Goal: Complete application form: Complete application form

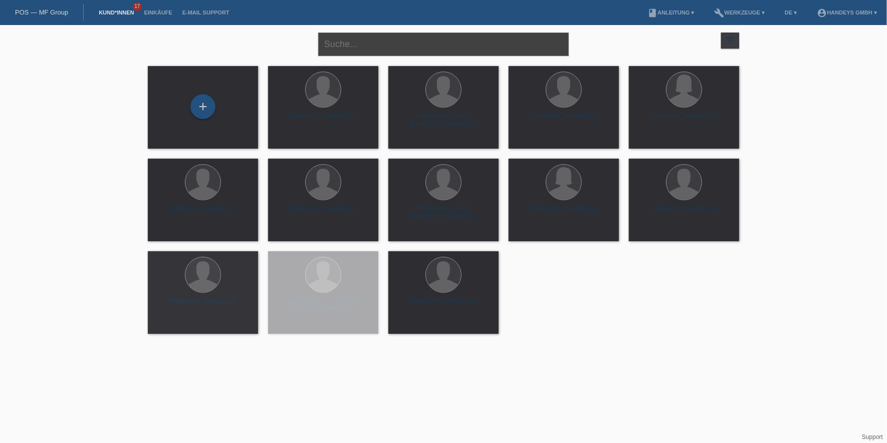
click at [442, 42] on input "text" at bounding box center [443, 45] width 250 height 24
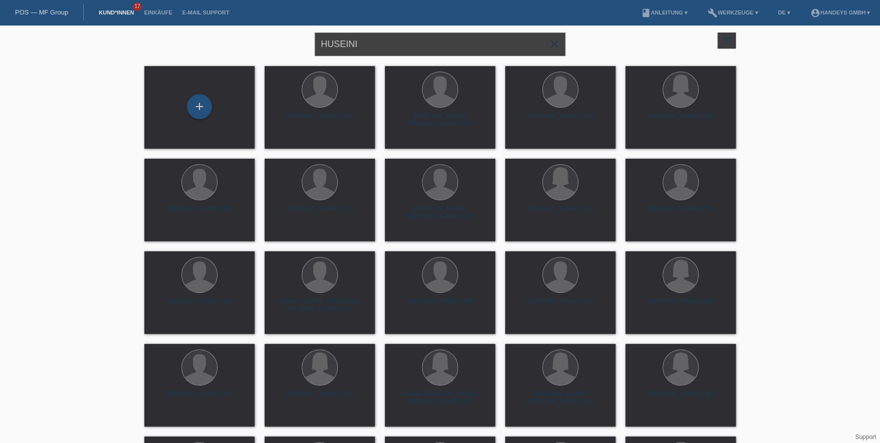
type input "HUSEINI"
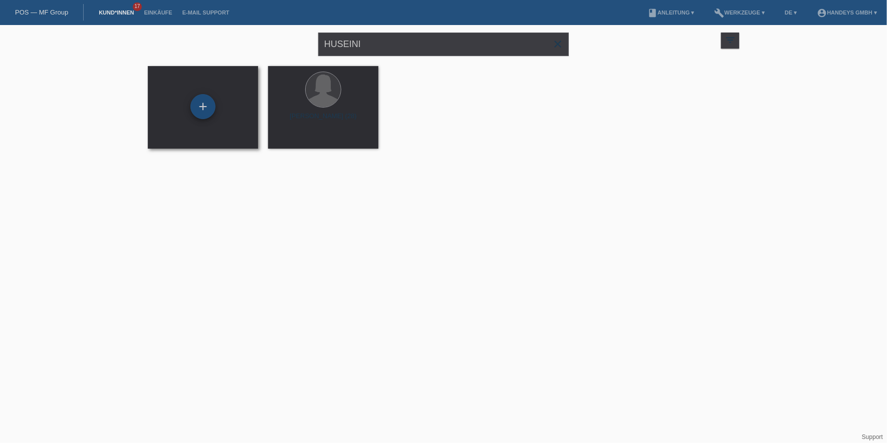
click at [206, 104] on div "+" at bounding box center [202, 106] width 25 height 25
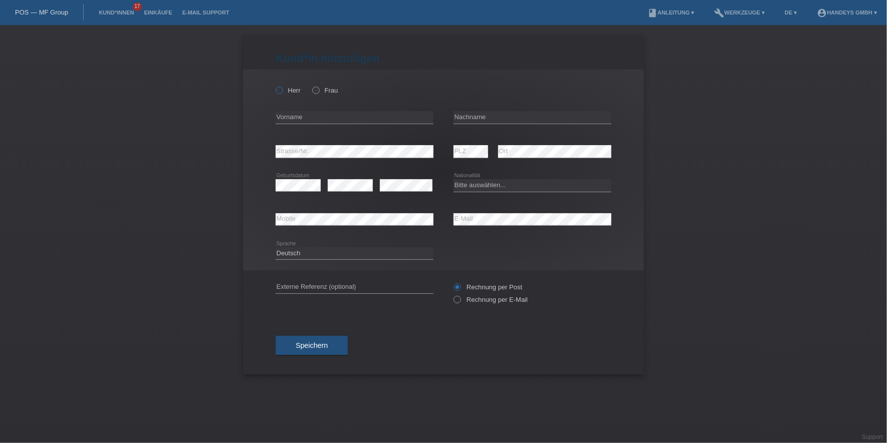
click at [291, 95] on div "Herr Frau" at bounding box center [355, 90] width 158 height 21
click at [293, 93] on label "Herr" at bounding box center [288, 91] width 25 height 8
click at [282, 93] on input "Herr" at bounding box center [279, 90] width 7 height 7
radio input "true"
click at [314, 120] on input "text" at bounding box center [355, 117] width 158 height 13
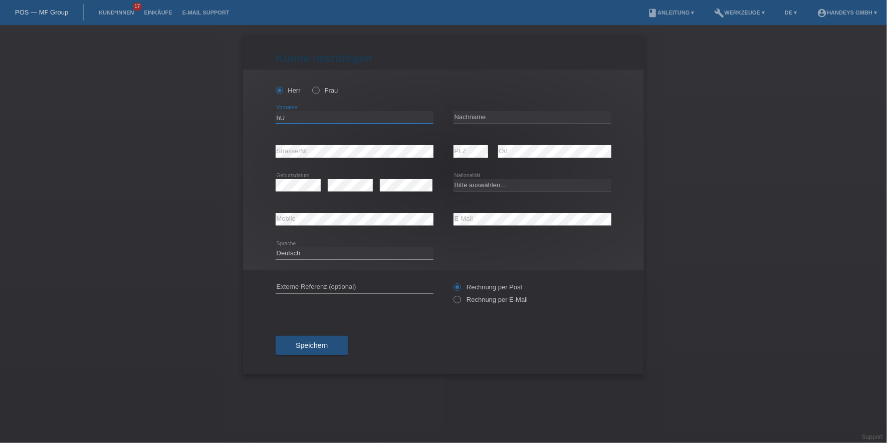
type input "h"
type input "Huseini"
type input "Mohammad Nasim"
select select "CH"
click at [287, 288] on input "text" at bounding box center [355, 287] width 158 height 13
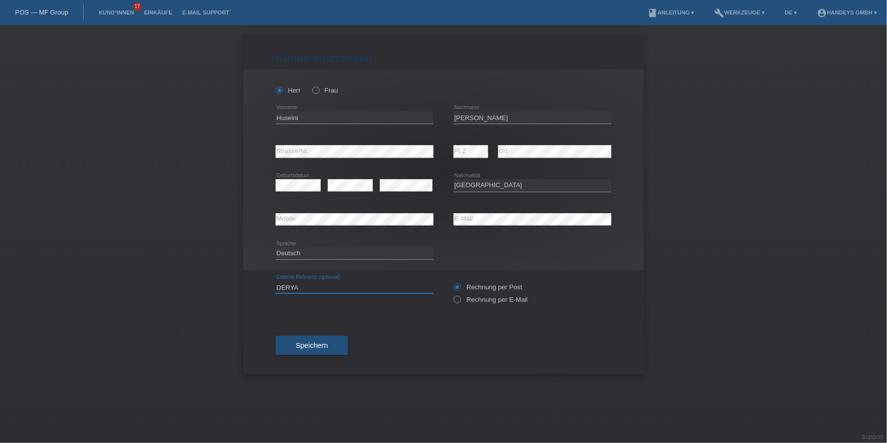
type input "DERYA"
click at [350, 213] on div "error Mobile" at bounding box center [355, 220] width 158 height 34
click at [315, 342] on span "Speichern" at bounding box center [312, 346] width 32 height 8
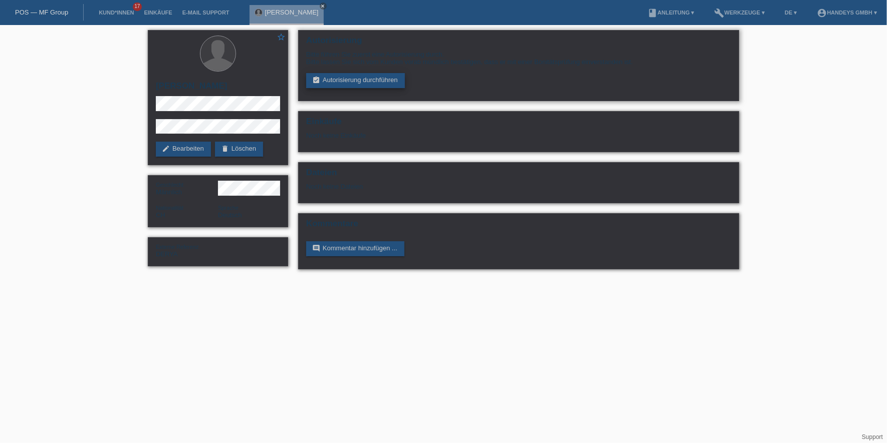
click at [342, 77] on link "assignment_turned_in Autorisierung durchführen" at bounding box center [355, 80] width 99 height 15
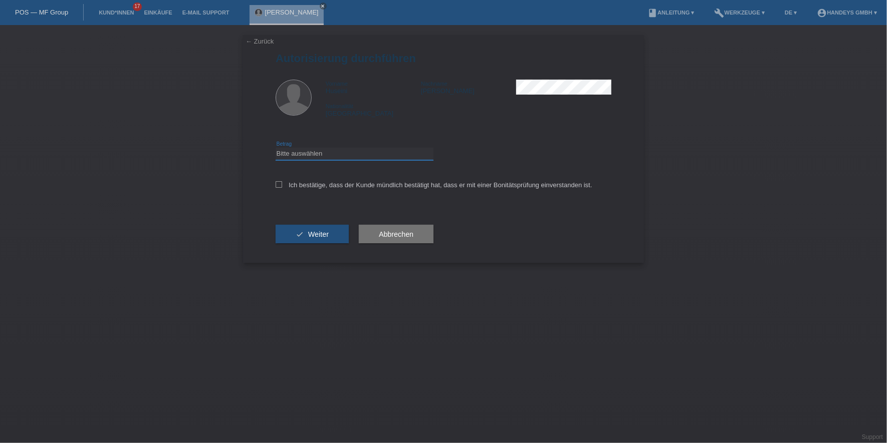
drag, startPoint x: 332, startPoint y: 154, endPoint x: 334, endPoint y: 160, distance: 6.2
click at [332, 154] on select "Bitte auswählen CHF 1.00 - CHF 499.00 CHF 500.00 - CHF 1'999.00 CHF 2'000.00 - …" at bounding box center [355, 154] width 158 height 12
select select "3"
click at [276, 148] on select "Bitte auswählen CHF 1.00 - CHF 499.00 CHF 500.00 - CHF 1'999.00 CHF 2'000.00 - …" at bounding box center [355, 154] width 158 height 12
click at [336, 185] on label "Ich bestätige, dass der Kunde mündlich bestätigt hat, dass er mit einer Bonität…" at bounding box center [434, 185] width 317 height 8
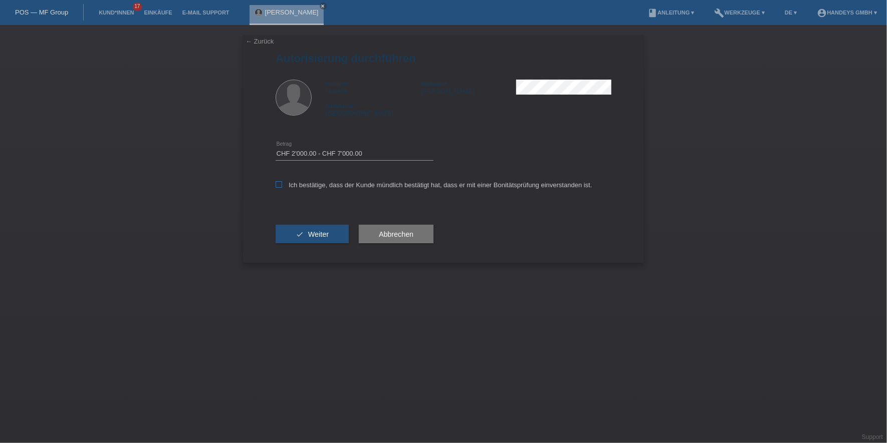
click at [282, 185] on input "Ich bestätige, dass der Kunde mündlich bestätigt hat, dass er mit einer Bonität…" at bounding box center [279, 184] width 7 height 7
checkbox input "true"
click at [320, 235] on span "Weiter" at bounding box center [318, 234] width 21 height 8
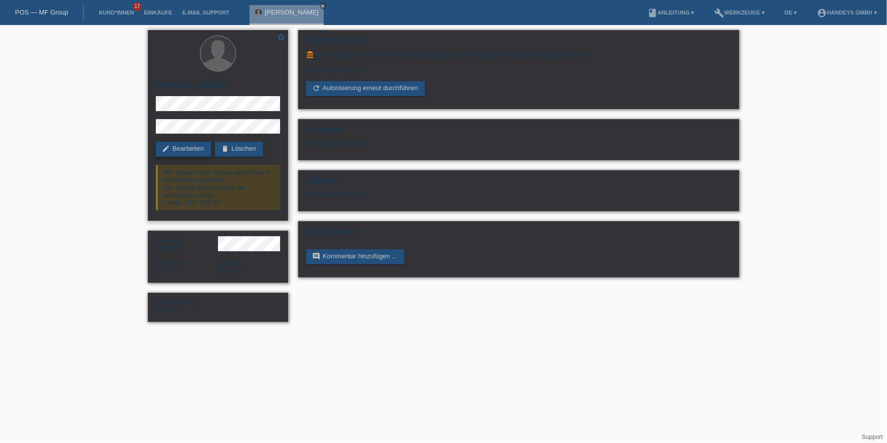
click at [173, 142] on link "edit Bearbeiten" at bounding box center [183, 149] width 55 height 15
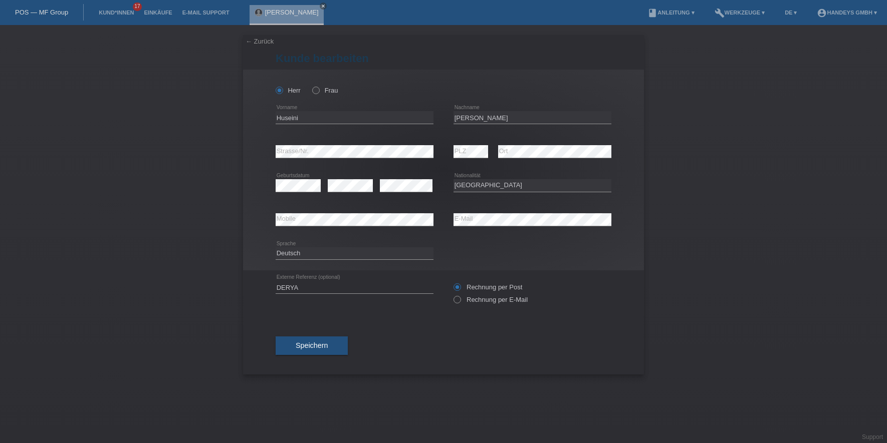
select select "CH"
click at [282, 121] on input "Huseini" at bounding box center [355, 117] width 158 height 13
drag, startPoint x: 524, startPoint y: 113, endPoint x: 437, endPoint y: 114, distance: 86.7
click at [437, 115] on div "Huseini error Vorname Mohammad Nasim error Nachname" at bounding box center [444, 118] width 336 height 34
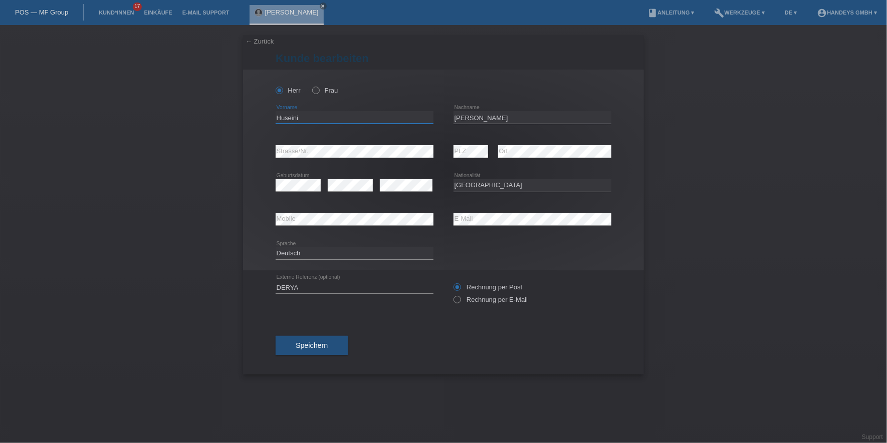
drag, startPoint x: 333, startPoint y: 119, endPoint x: 258, endPoint y: 119, distance: 75.6
click at [258, 119] on div "Herr Frau Huseini error Vorname C" at bounding box center [443, 170] width 401 height 201
paste input "Mohammad Nasim"
type input "Mohammad Nasim"
drag, startPoint x: 584, startPoint y: 116, endPoint x: 331, endPoint y: 121, distance: 253.1
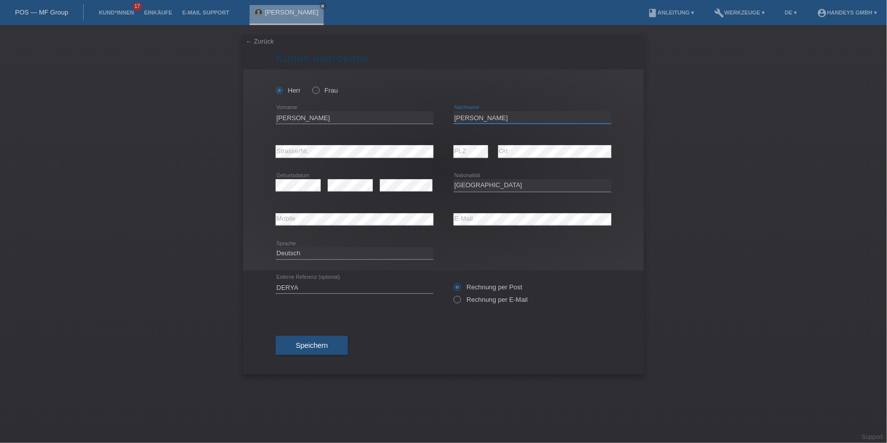
click at [331, 121] on div "Mohammad Nasim error Vorname Mohammad Nasim error Nachname" at bounding box center [444, 118] width 336 height 34
type input "h"
type input "Huseini"
click at [321, 346] on span "Speichern" at bounding box center [312, 346] width 32 height 8
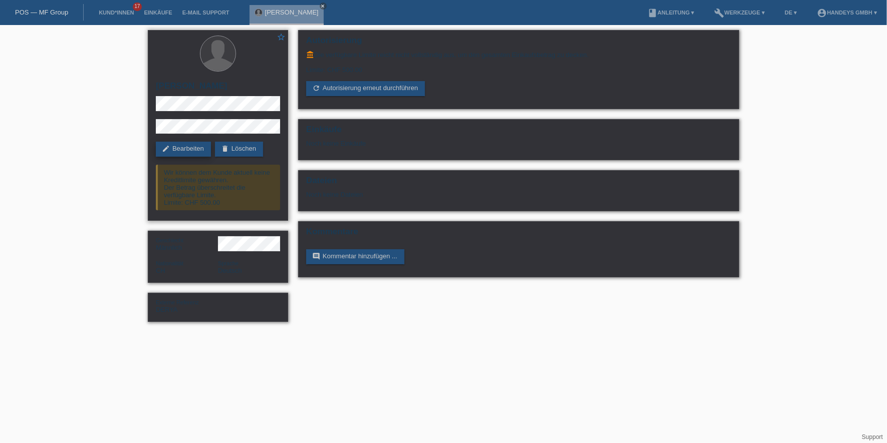
click at [189, 148] on link "edit Bearbeiten" at bounding box center [183, 149] width 55 height 15
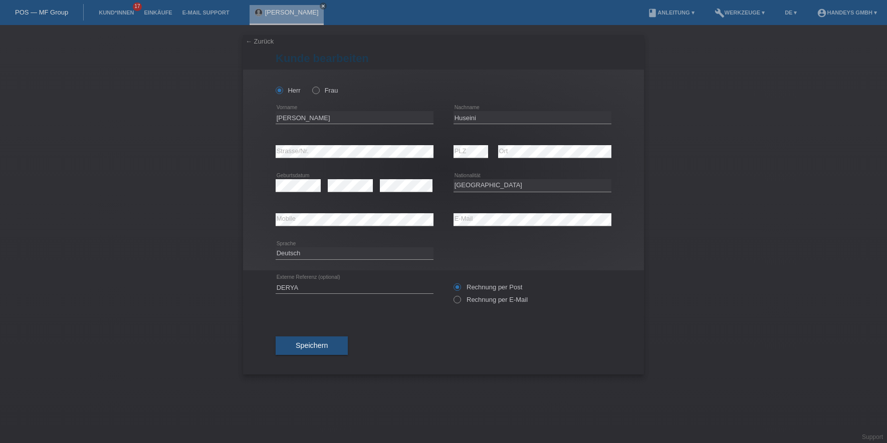
select select "CH"
drag, startPoint x: 391, startPoint y: 116, endPoint x: 243, endPoint y: 113, distance: 147.8
click at [243, 113] on div "Herr Frau Mohammad Nasim error Vorname Huseini error Nachname C" at bounding box center [443, 170] width 401 height 201
click at [371, 117] on input "Mohammad Nasim" at bounding box center [355, 117] width 158 height 13
drag, startPoint x: 369, startPoint y: 118, endPoint x: 224, endPoint y: 112, distance: 144.4
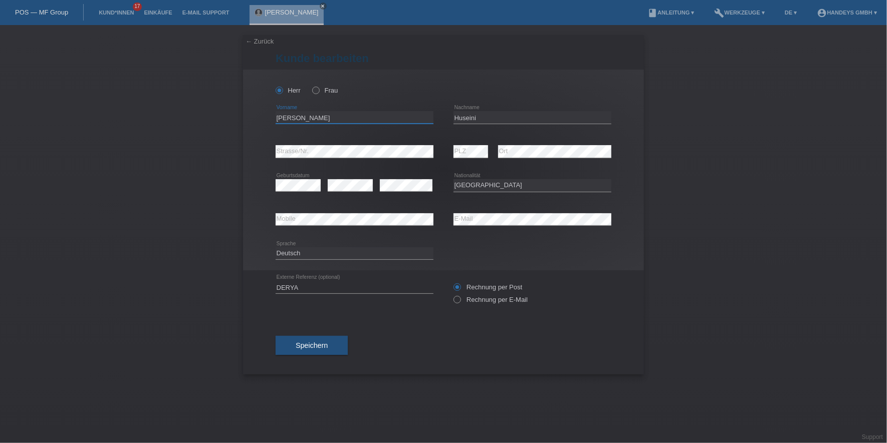
click at [224, 112] on div "← Zurück Kunde bearbeiten Herr Frau Mohammad Nasim error error" at bounding box center [443, 234] width 887 height 418
click at [471, 116] on input "Huseini" at bounding box center [532, 117] width 158 height 13
click at [470, 116] on input "Huseini" at bounding box center [532, 117] width 158 height 13
click at [459, 118] on input "Huseini" at bounding box center [532, 117] width 158 height 13
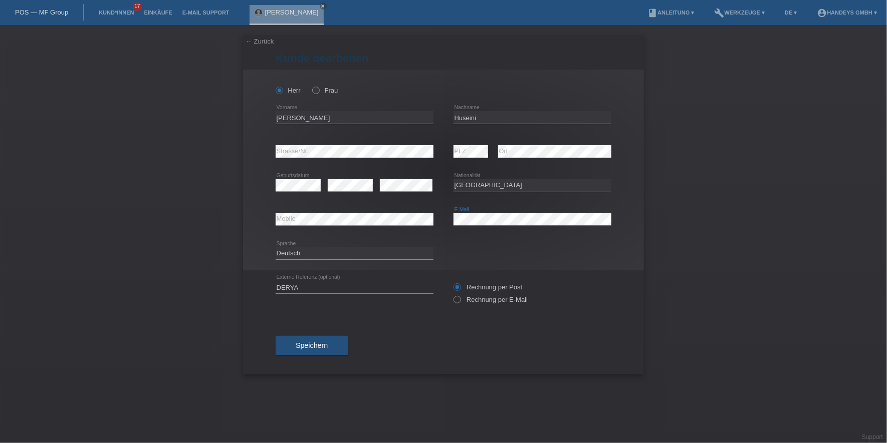
click at [425, 212] on div "error Mobile error E-Mail" at bounding box center [444, 220] width 336 height 34
click at [291, 226] on div "error Mobile" at bounding box center [355, 219] width 158 height 13
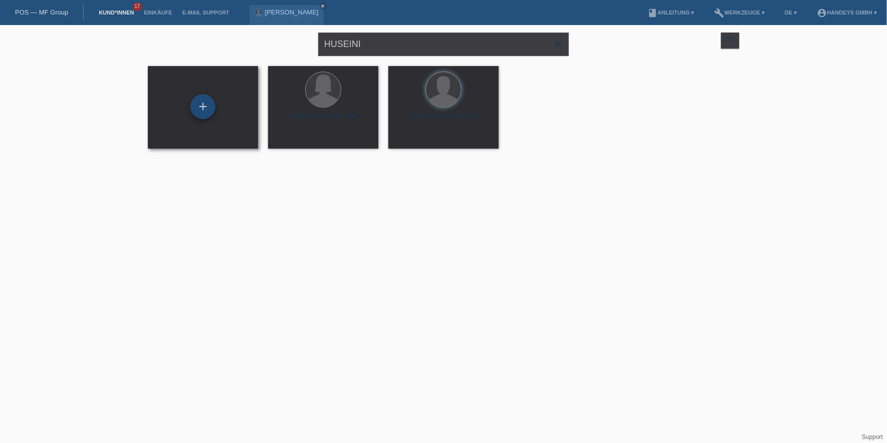
click at [202, 110] on div "+" at bounding box center [202, 106] width 25 height 25
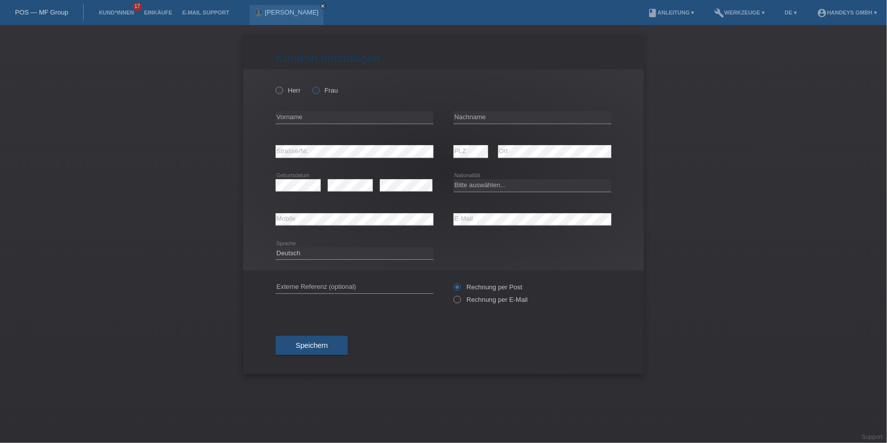
click at [311, 85] on icon at bounding box center [311, 85] width 0 height 0
click at [317, 91] on input "Frau" at bounding box center [315, 90] width 7 height 7
radio input "true"
click at [314, 118] on input "text" at bounding box center [355, 117] width 158 height 13
type input "h"
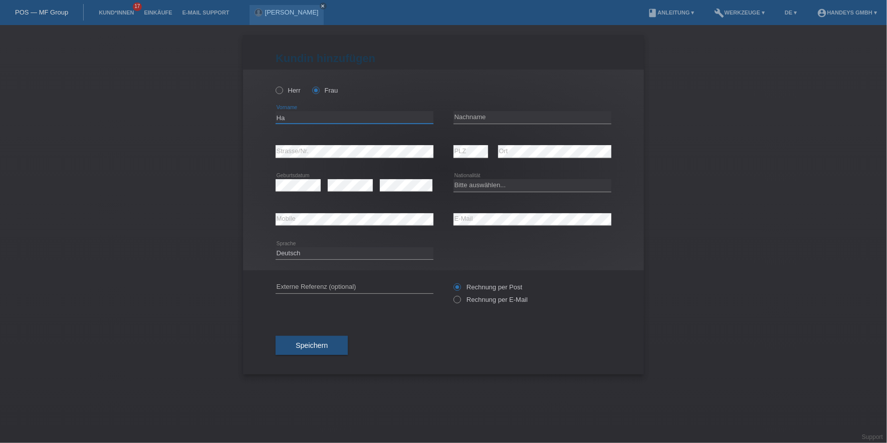
type input "H"
type input "[PERSON_NAME]"
type input "Hassani"
select select "AF"
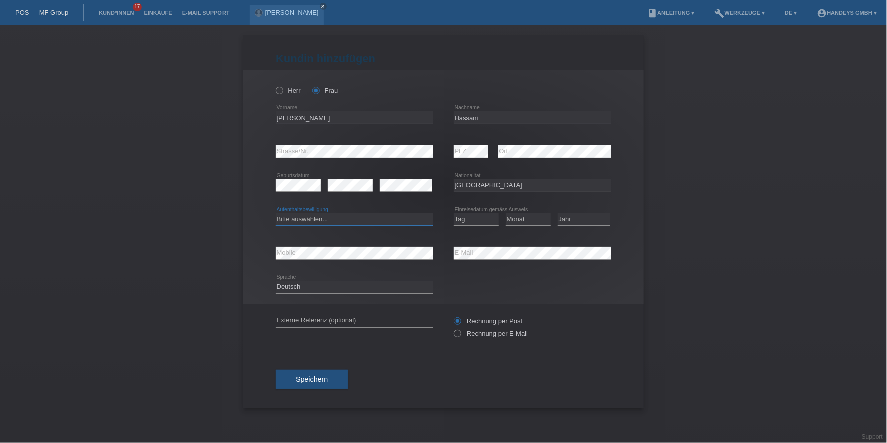
click at [299, 220] on select "Bitte auswählen... C B B - Flüchtlingsstatus Andere" at bounding box center [355, 219] width 158 height 12
select select "B"
click at [276, 213] on select "Bitte auswählen... C B B - Flüchtlingsstatus Andere" at bounding box center [355, 219] width 158 height 12
click at [461, 217] on select "Tag 01 02 03 04 05 06 07 08 09 10 11" at bounding box center [475, 219] width 45 height 12
click at [467, 213] on select "Tag 01 02 03 04 05 06 07 08 09 10 11" at bounding box center [475, 219] width 45 height 12
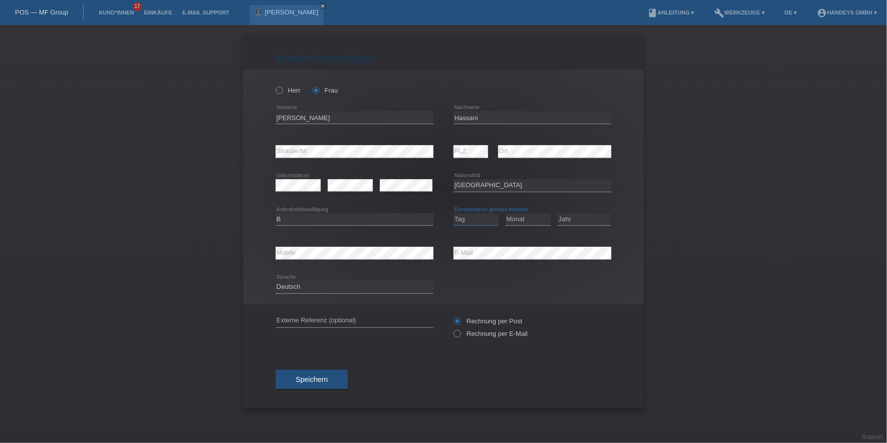
select select "07"
click at [453, 213] on select "Tag 01 02 03 04 05 06 07 08 09 10 11" at bounding box center [475, 219] width 45 height 12
select select "04"
select select "2012"
drag, startPoint x: 306, startPoint y: 260, endPoint x: 312, endPoint y: 260, distance: 6.0
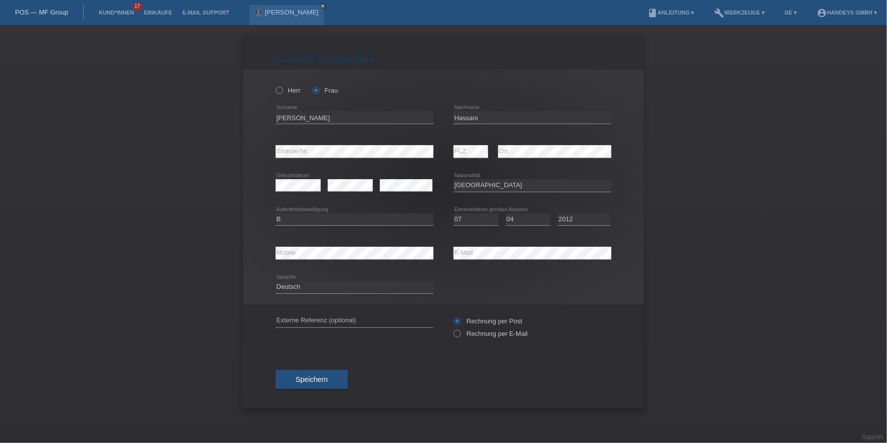
click at [312, 260] on div "error Mobile" at bounding box center [355, 253] width 158 height 34
click at [294, 315] on input "text" at bounding box center [355, 321] width 158 height 13
type input "DERYA"
click at [309, 370] on button "Speichern" at bounding box center [312, 379] width 72 height 19
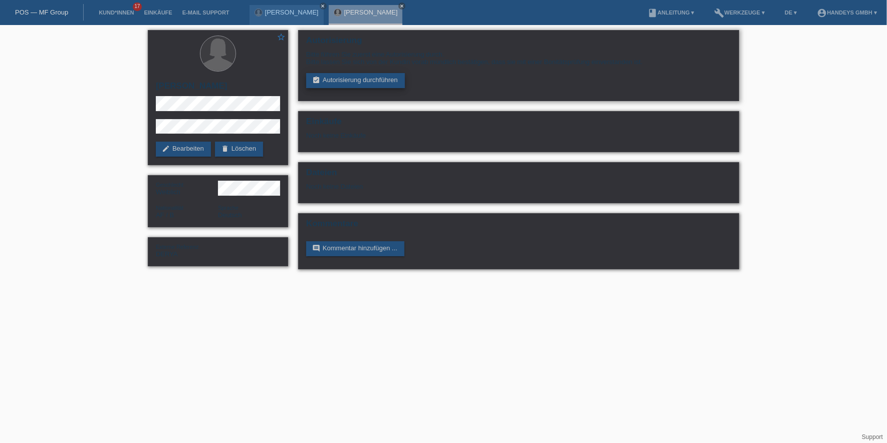
click at [340, 82] on link "assignment_turned_in Autorisierung durchführen" at bounding box center [355, 80] width 99 height 15
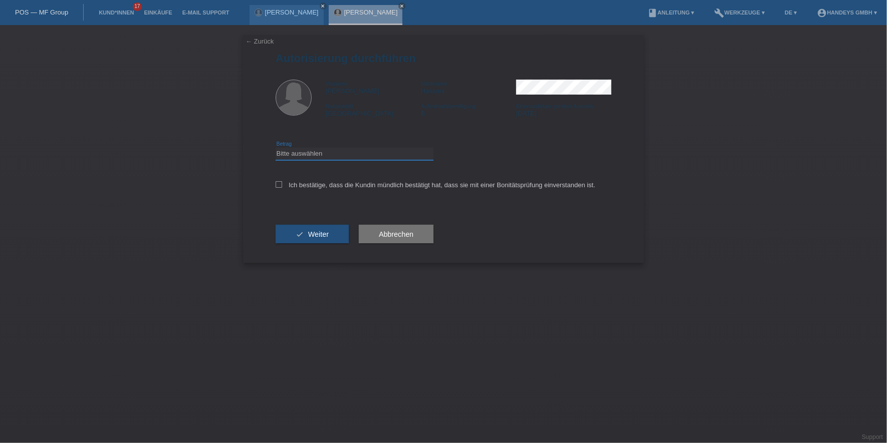
click at [351, 151] on select "Bitte auswählen CHF 1.00 - CHF 499.00 CHF 500.00 - CHF 1'999.00 CHF 2'000.00 - …" at bounding box center [355, 154] width 158 height 12
select select "3"
click at [276, 148] on select "Bitte auswählen CHF 1.00 - CHF 499.00 CHF 500.00 - CHF 1'999.00 CHF 2'000.00 - …" at bounding box center [355, 154] width 158 height 12
click at [340, 183] on label "Ich bestätige, dass die Kundin mündlich bestätigt hat, dass sie mit einer Bonit…" at bounding box center [436, 185] width 320 height 8
click at [282, 183] on input "Ich bestätige, dass die Kundin mündlich bestätigt hat, dass sie mit einer Bonit…" at bounding box center [279, 184] width 7 height 7
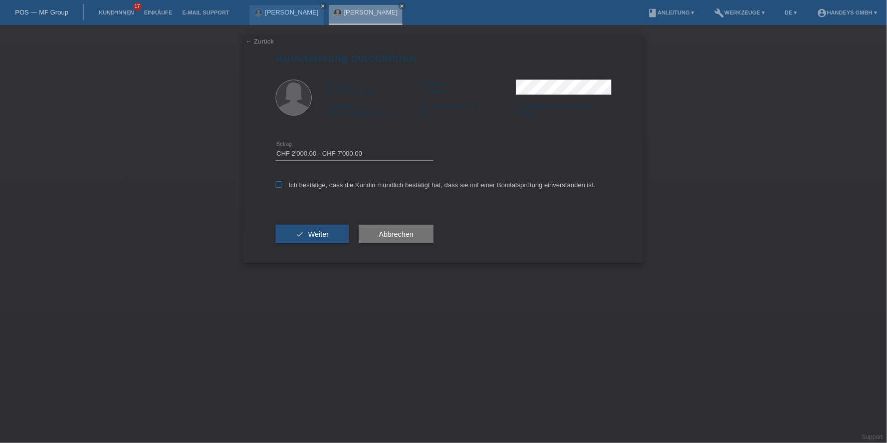
checkbox input "true"
click at [315, 232] on span "Weiter" at bounding box center [318, 234] width 21 height 8
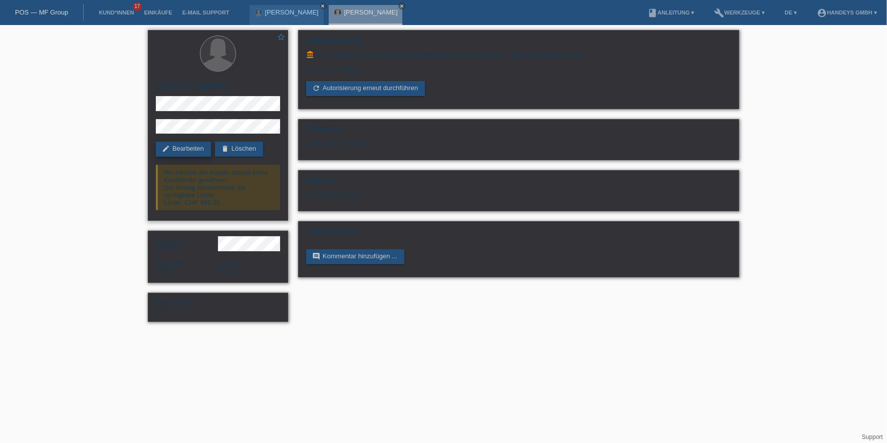
drag, startPoint x: 184, startPoint y: 156, endPoint x: 191, endPoint y: 154, distance: 6.7
click at [184, 156] on link "edit Bearbeiten" at bounding box center [183, 149] width 55 height 15
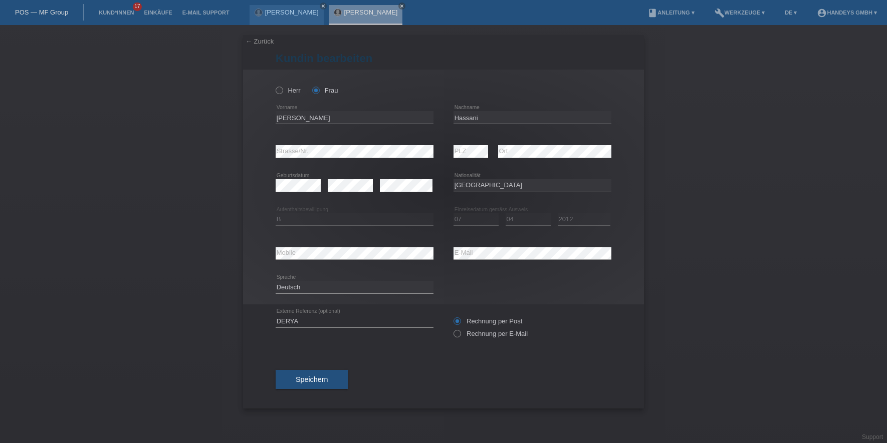
select select "AF"
select select "B"
select select "07"
select select "04"
select select "2012"
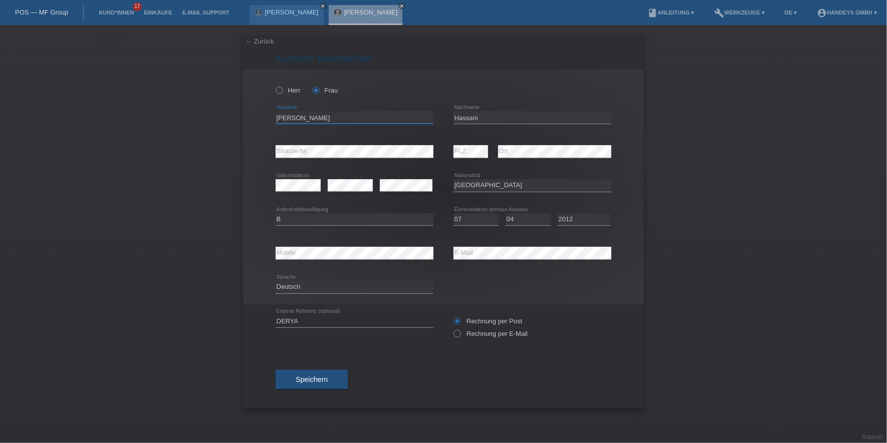
click at [280, 118] on input "[PERSON_NAME]" at bounding box center [355, 117] width 158 height 13
click at [281, 117] on input "[PERSON_NAME]" at bounding box center [355, 117] width 158 height 13
click at [274, 115] on div "[PERSON_NAME] Frau [GEOGRAPHIC_DATA] error Vorname C" at bounding box center [443, 187] width 401 height 235
click at [279, 116] on input "[PERSON_NAME]" at bounding box center [355, 117] width 158 height 13
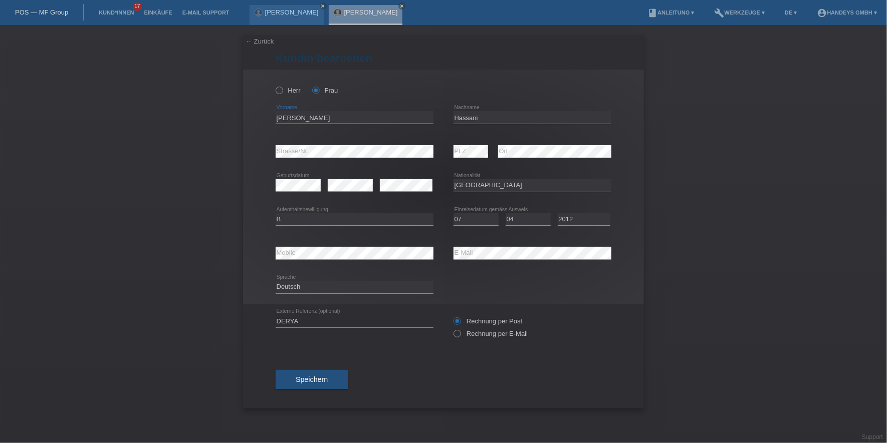
click at [279, 116] on input "[PERSON_NAME]" at bounding box center [355, 117] width 158 height 13
click at [474, 118] on input "Hassani" at bounding box center [532, 117] width 158 height 13
click at [217, 140] on div "← Zurück [PERSON_NAME] bearbeiten [PERSON_NAME] Frau Hanifa error Vorname error" at bounding box center [443, 234] width 887 height 418
click at [442, 250] on div "error Mobile error E-Mail" at bounding box center [444, 253] width 336 height 34
